Goal: Information Seeking & Learning: Learn about a topic

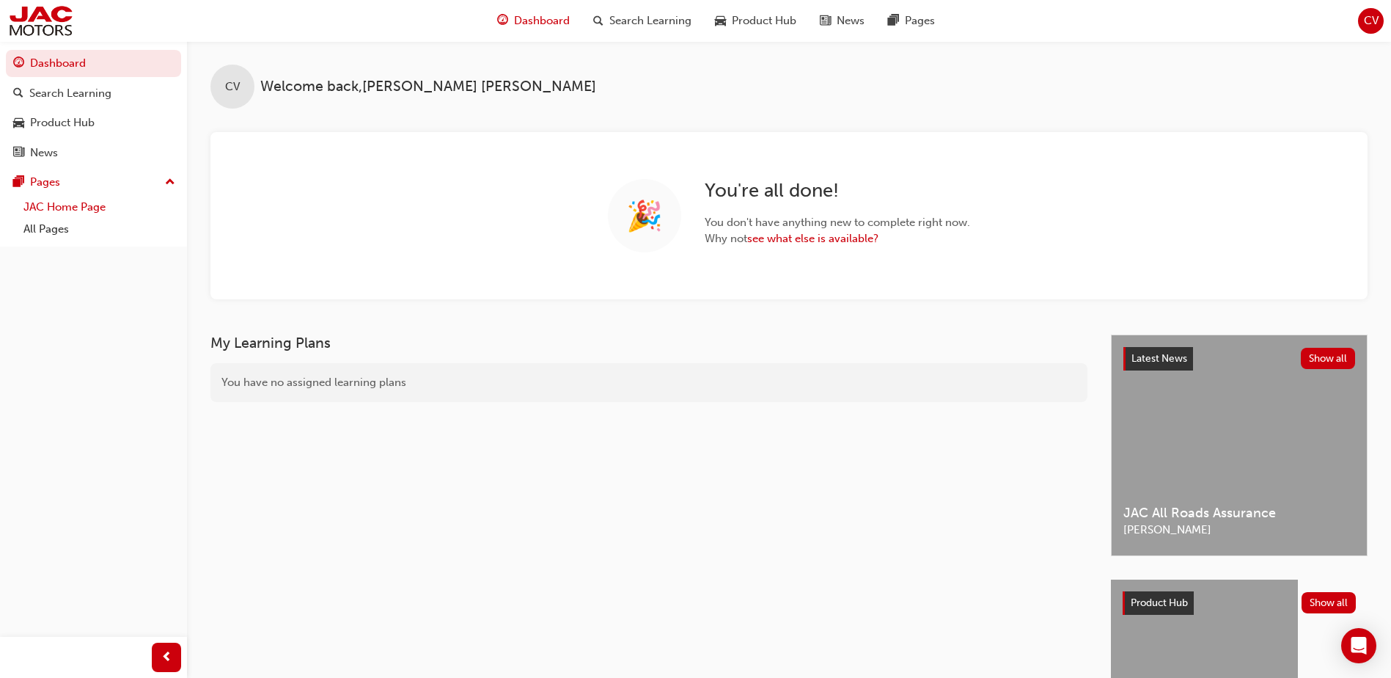
click at [61, 211] on link "JAC Home Page" at bounding box center [100, 207] width 164 height 23
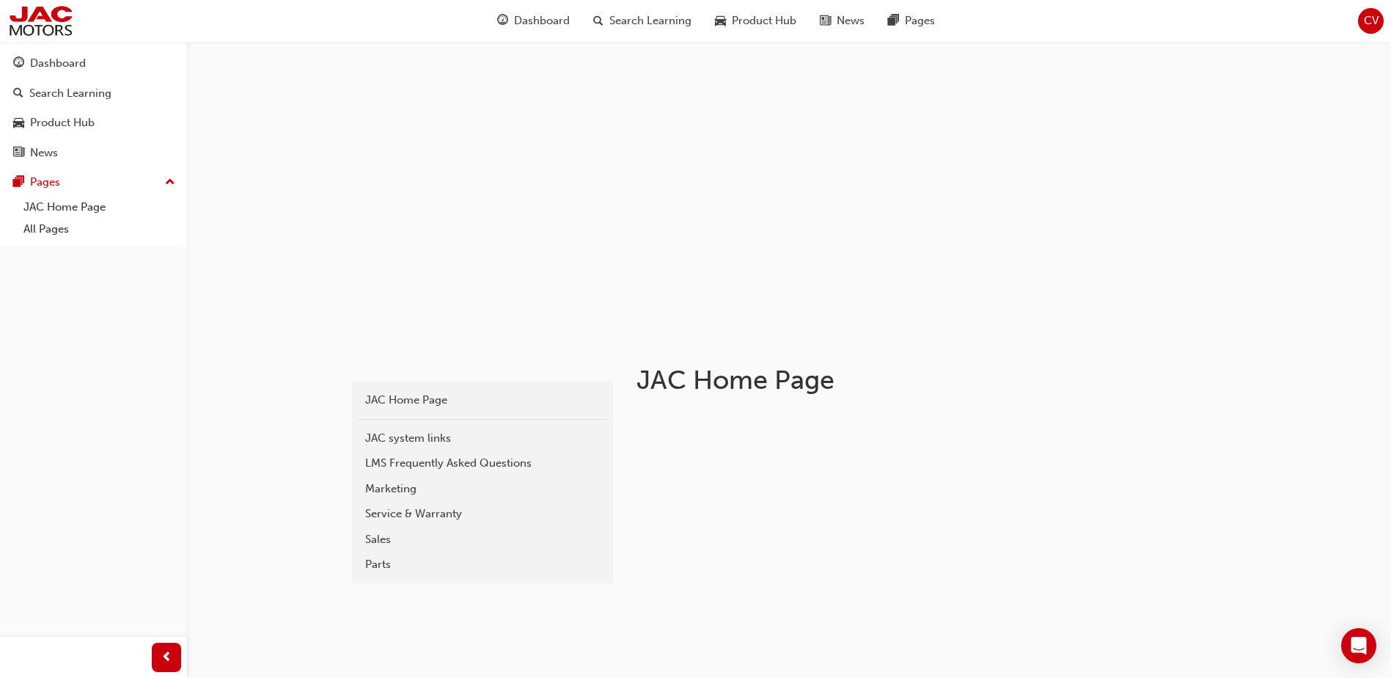
click at [367, 564] on div "Parts" at bounding box center [482, 564] width 235 height 17
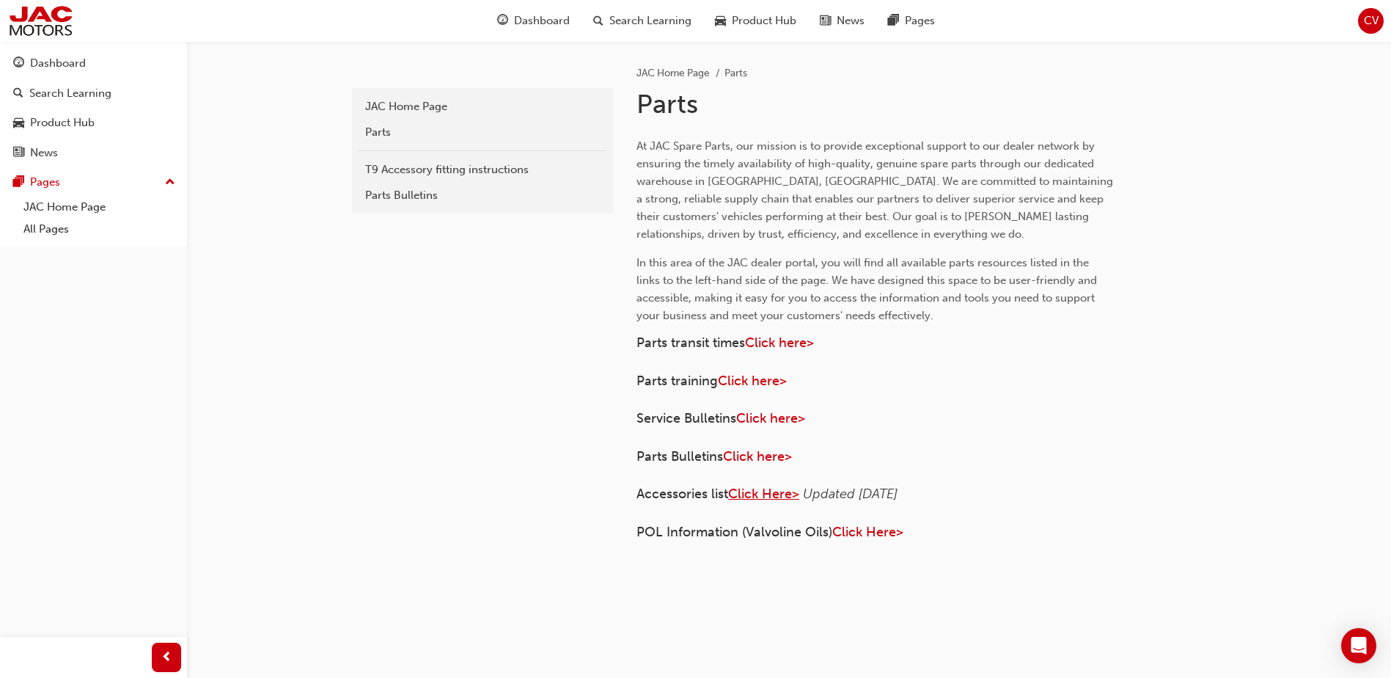
click at [769, 497] on span "Click Here>" at bounding box center [763, 494] width 71 height 16
click at [785, 274] on span "In this area of the JAC dealer portal, you will find all available parts resour…" at bounding box center [869, 289] width 464 height 66
click at [761, 458] on span "Click here>" at bounding box center [757, 456] width 69 height 16
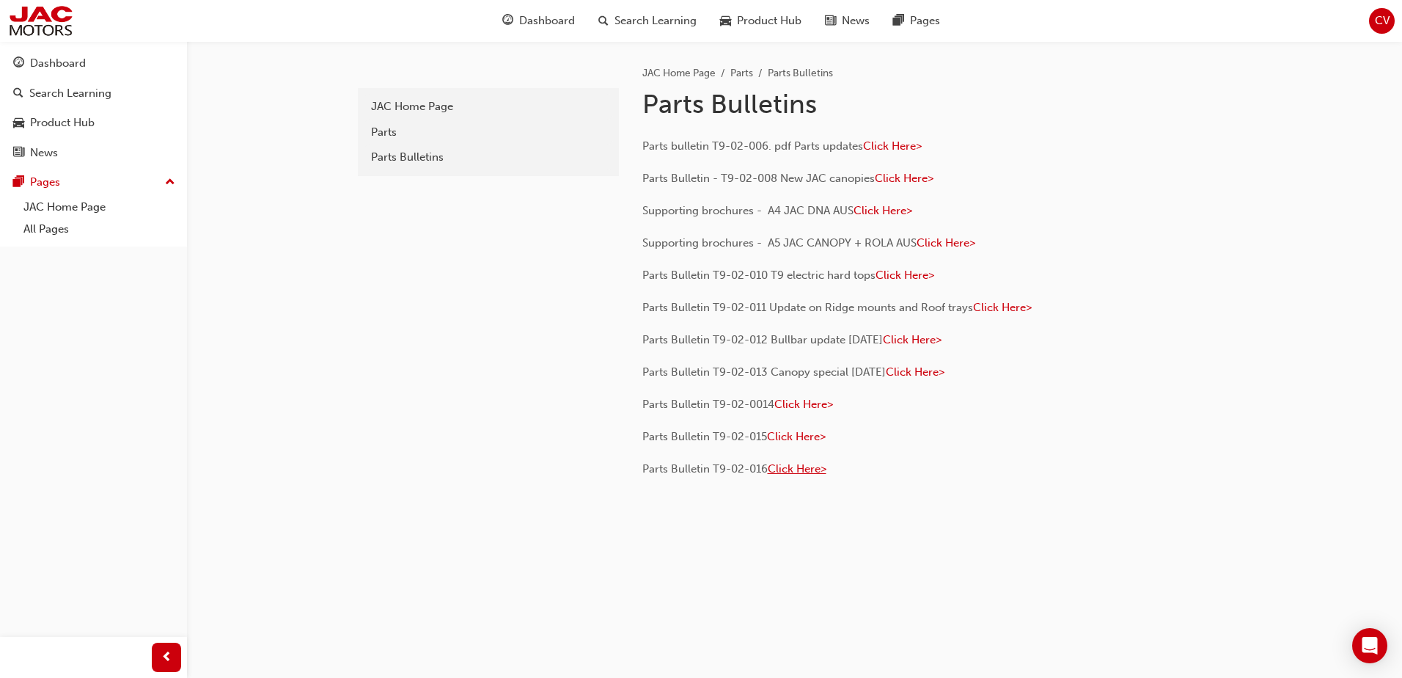
click at [798, 470] on span "Click Here>" at bounding box center [797, 468] width 59 height 13
click at [805, 442] on p "Parts Bulletin T9-02-015 Click Here>" at bounding box center [880, 438] width 477 height 21
click at [805, 439] on span "Click Here>" at bounding box center [796, 436] width 59 height 13
click at [810, 405] on span "Click Here>" at bounding box center [803, 404] width 59 height 13
click at [942, 339] on span "Click Here>" at bounding box center [912, 339] width 59 height 13
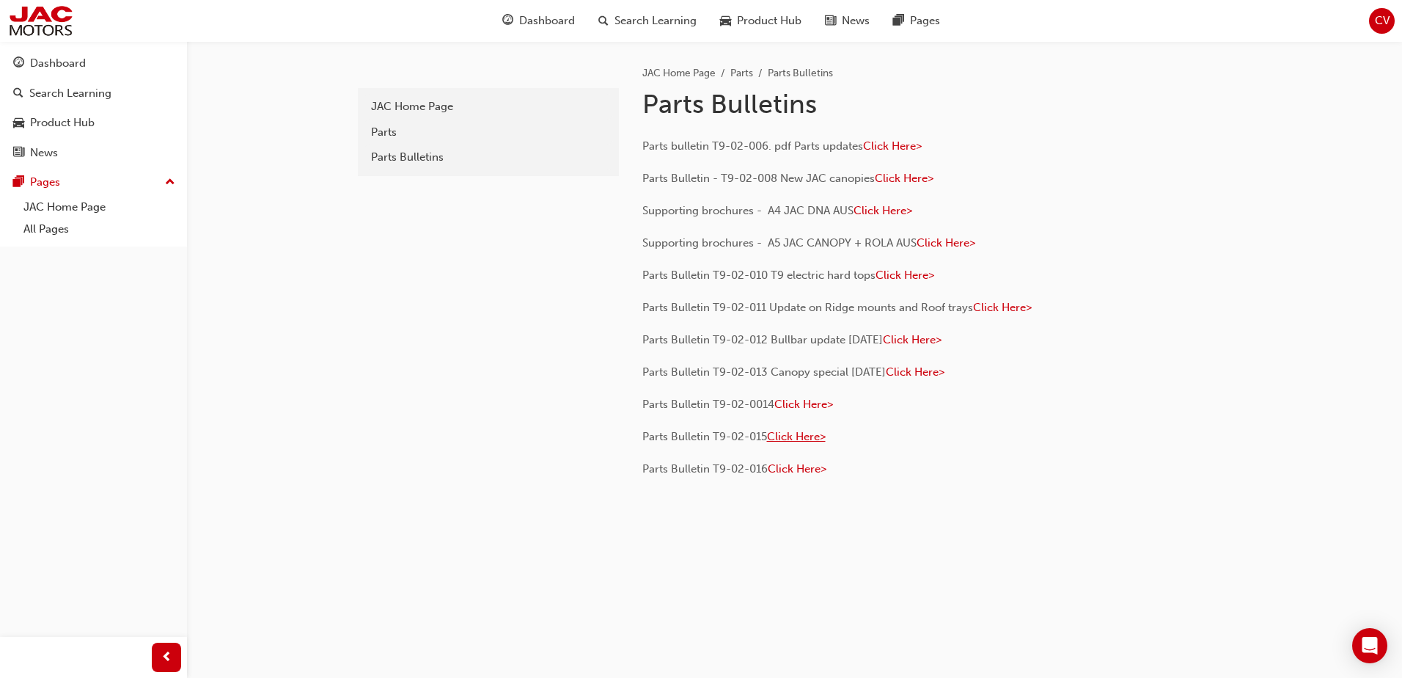
click at [800, 439] on span "Click Here>" at bounding box center [796, 436] width 59 height 13
